Goal: Information Seeking & Learning: Learn about a topic

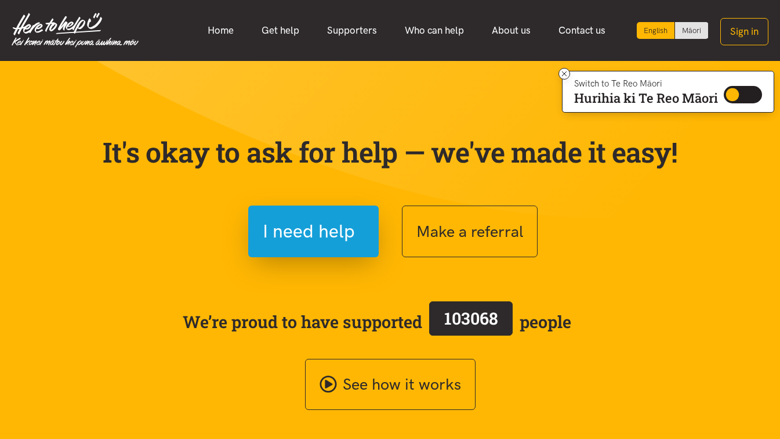
scroll to position [3, 0]
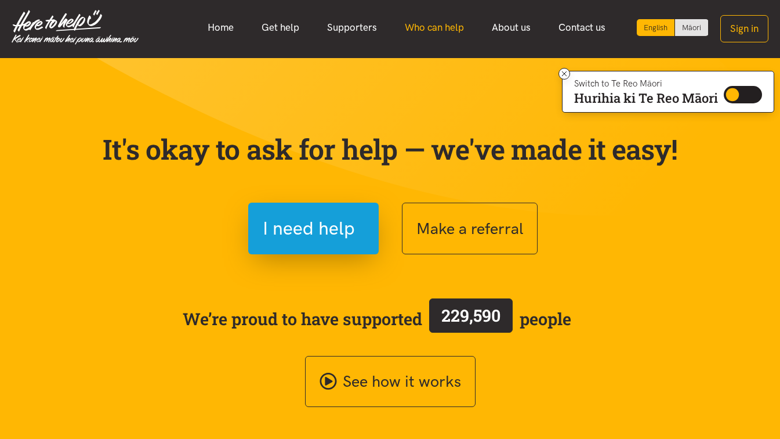
click at [455, 29] on link "Who can help" at bounding box center [434, 27] width 87 height 25
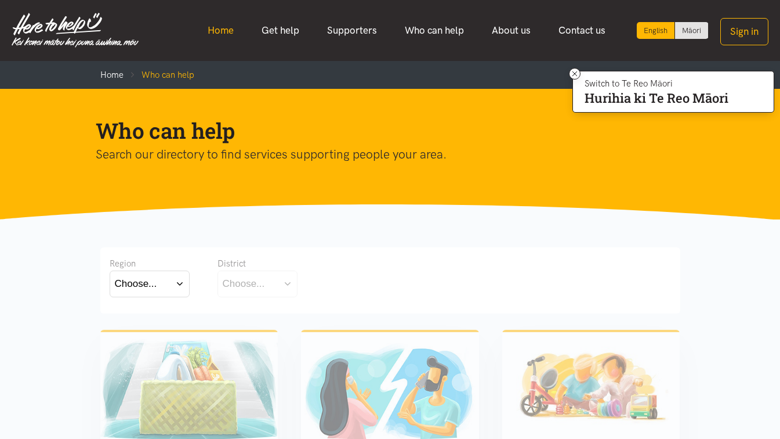
click at [211, 29] on link "Home" at bounding box center [221, 30] width 54 height 25
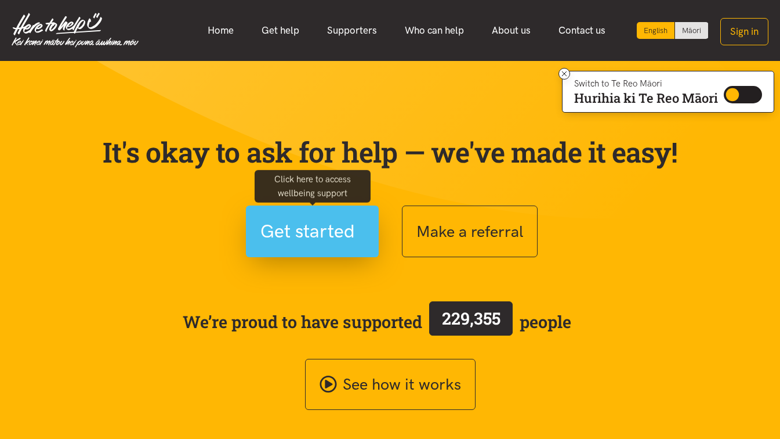
click at [299, 229] on span "Get started" at bounding box center [308, 231] width 95 height 30
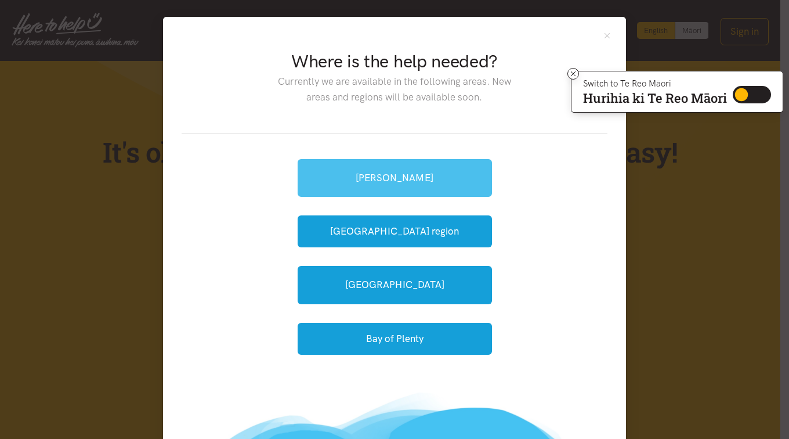
click at [399, 176] on link "[PERSON_NAME]" at bounding box center [395, 178] width 194 height 38
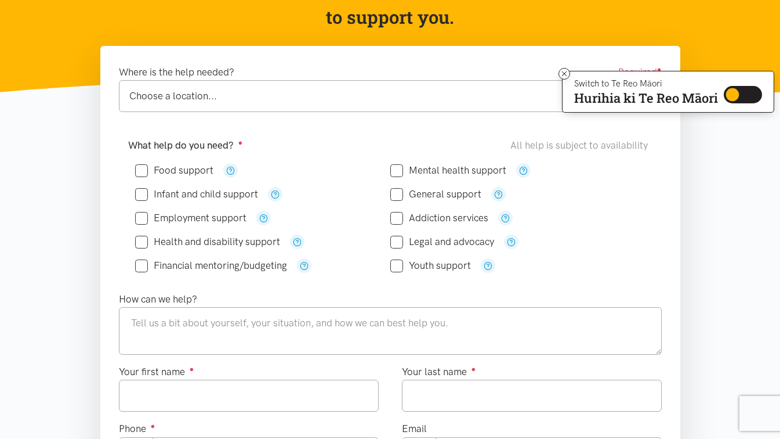
scroll to position [150, 0]
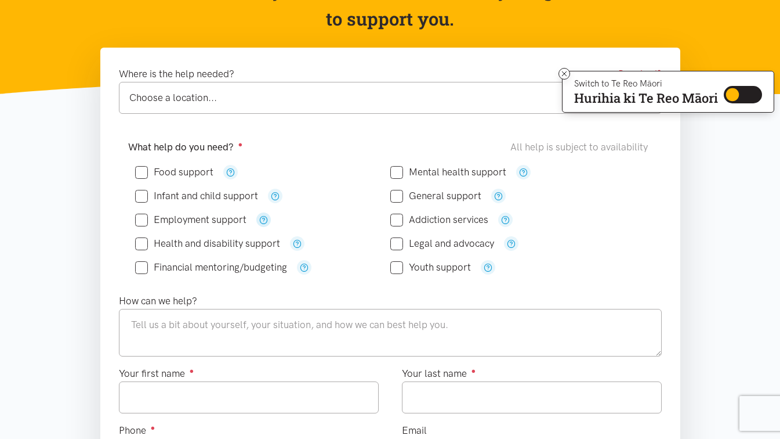
click at [261, 220] on icon "button" at bounding box center [263, 219] width 9 height 9
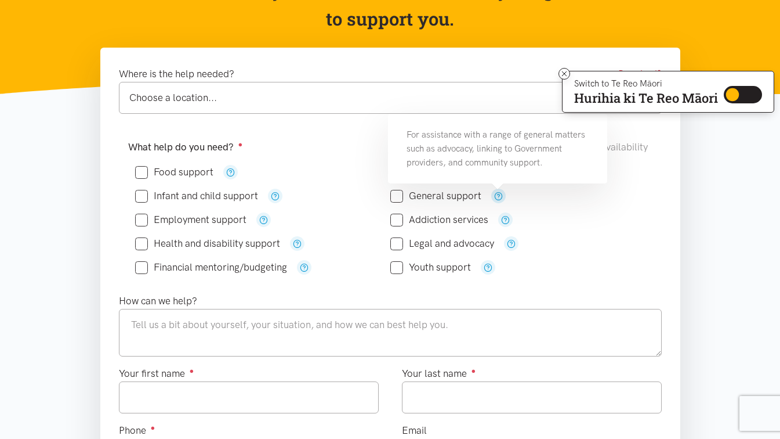
click at [497, 191] on icon "button" at bounding box center [498, 195] width 9 height 9
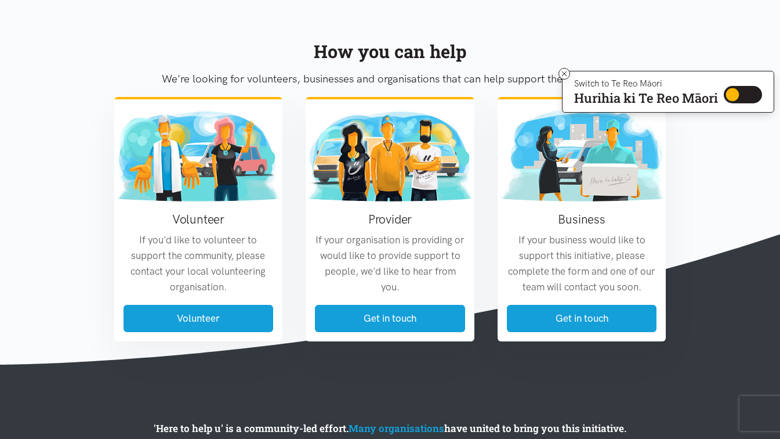
scroll to position [1034, 0]
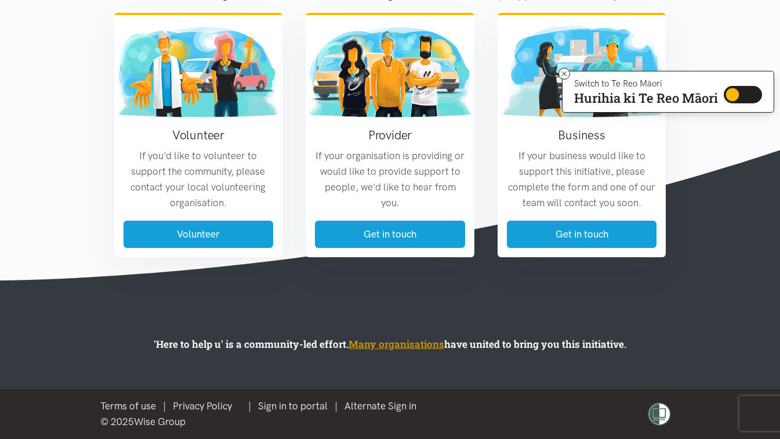
click at [393, 346] on link "Many organisations" at bounding box center [397, 343] width 96 height 13
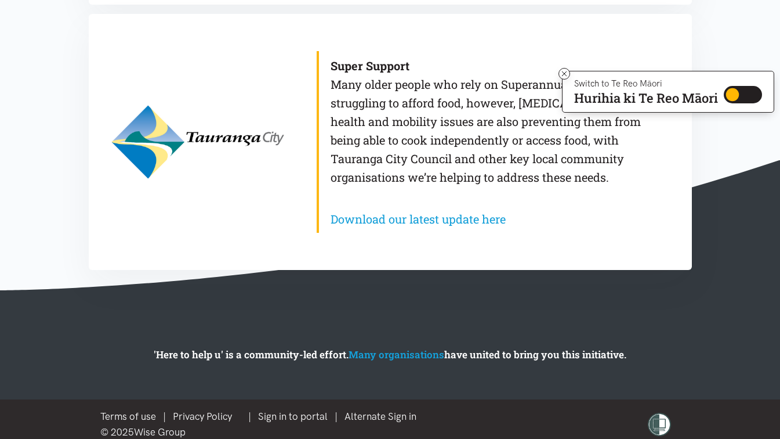
scroll to position [1144, 0]
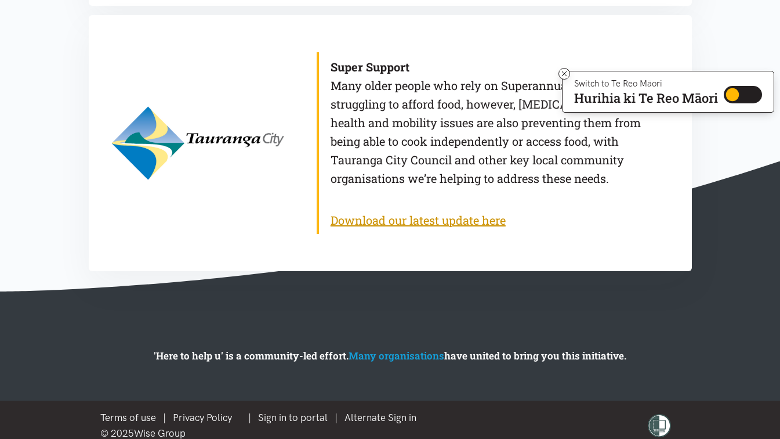
click at [454, 218] on link "Download our latest update here" at bounding box center [418, 219] width 175 height 15
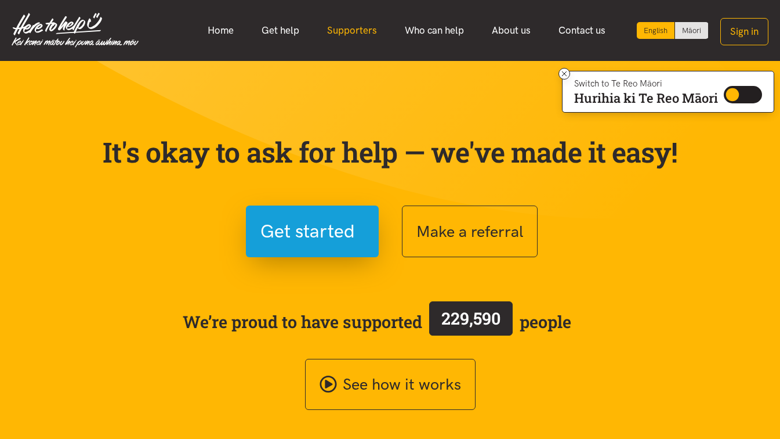
click at [360, 32] on link "Supporters" at bounding box center [352, 30] width 78 height 25
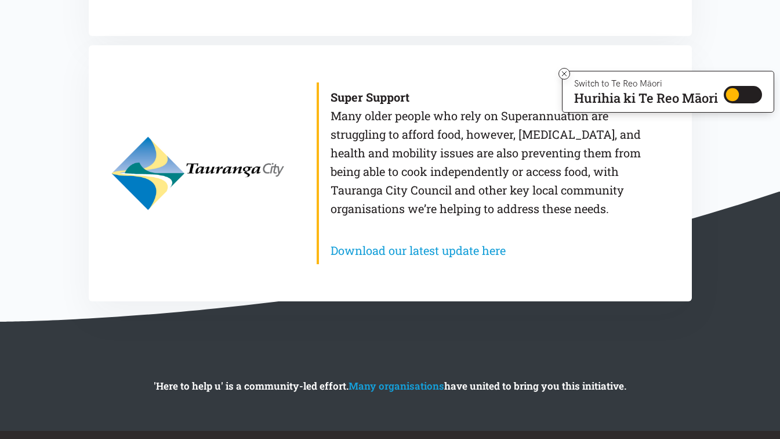
scroll to position [1126, 0]
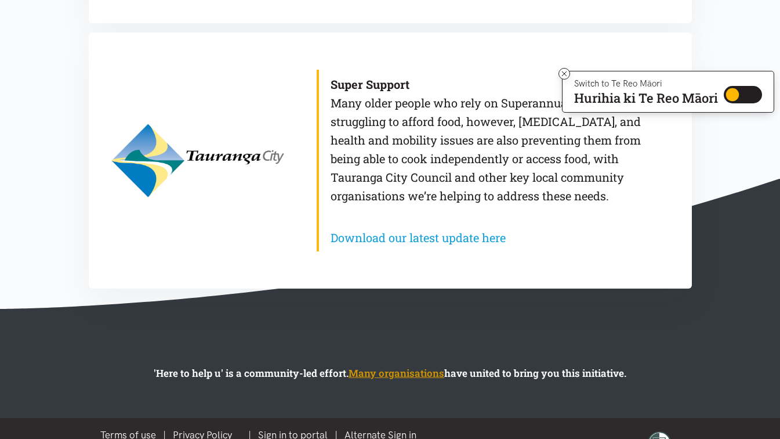
click at [397, 373] on link "Many organisations" at bounding box center [397, 372] width 96 height 13
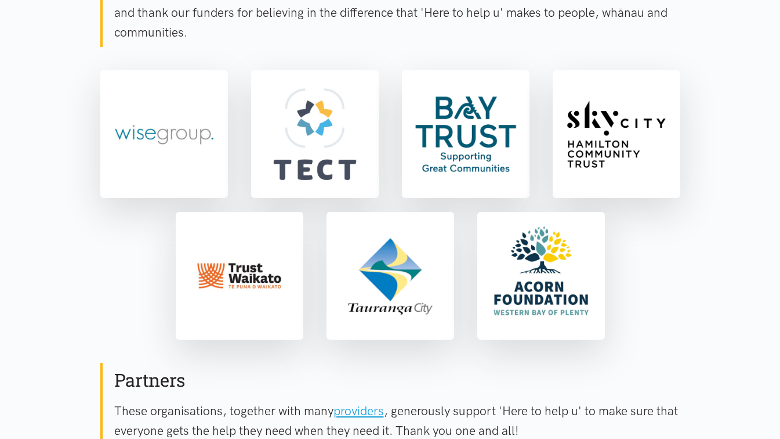
scroll to position [259, 0]
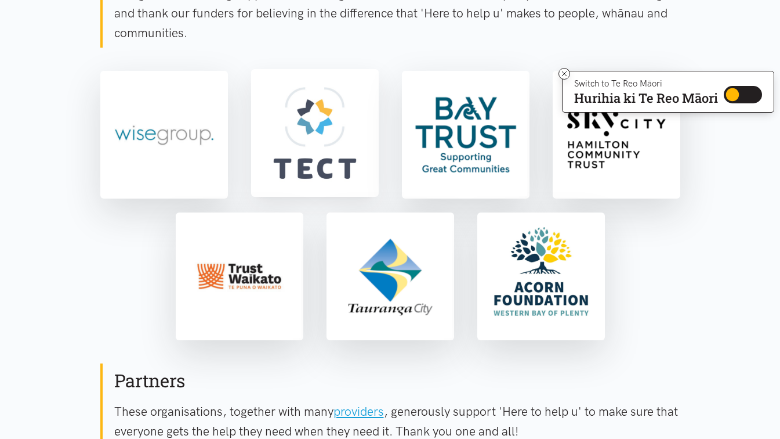
click at [301, 132] on img at bounding box center [315, 132] width 123 height 123
